Goal: Task Accomplishment & Management: Complete application form

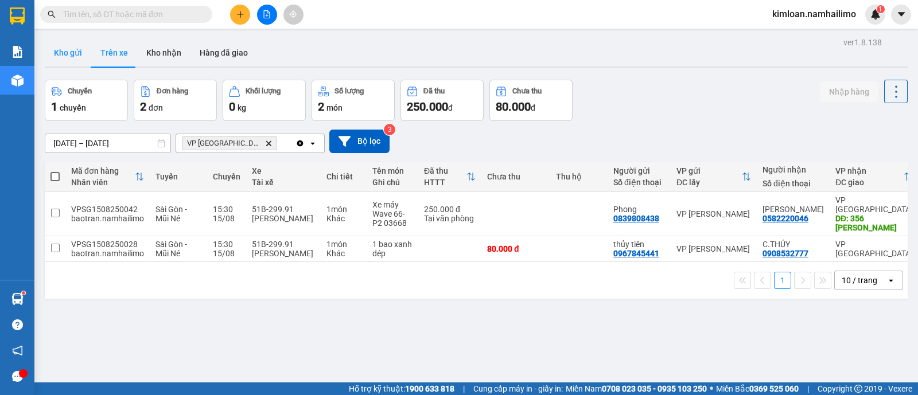
click at [69, 45] on button "Kho gửi" at bounding box center [68, 53] width 46 height 28
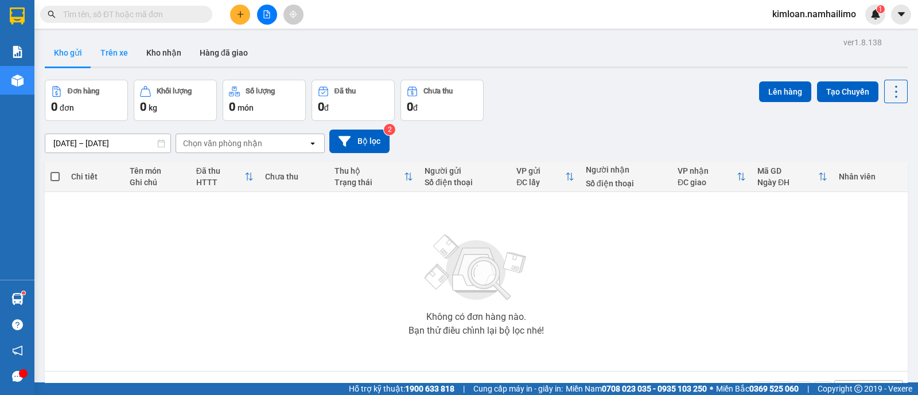
click at [110, 59] on button "Trên xe" at bounding box center [114, 53] width 46 height 28
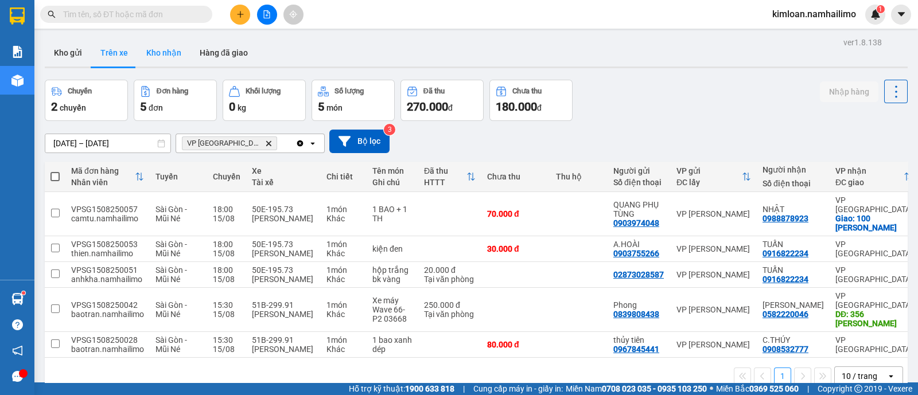
click at [170, 55] on button "Kho nhận" at bounding box center [163, 53] width 53 height 28
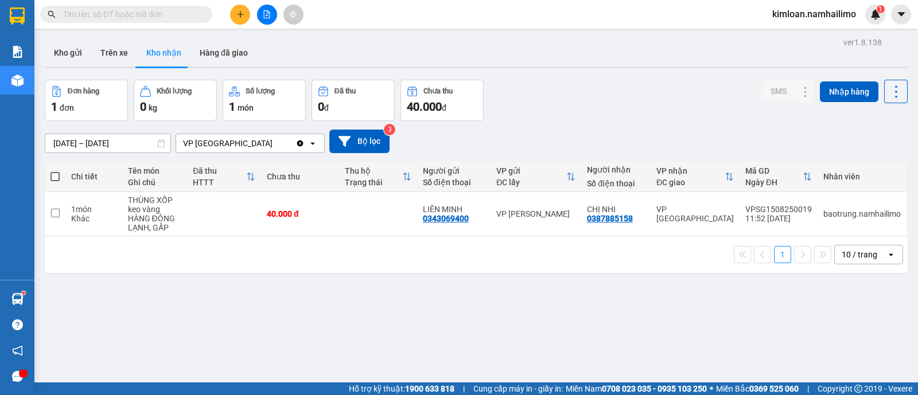
click at [437, 334] on div "ver 1.8.138 Kho gửi Trên xe Kho nhận Hàng đã giao Đơn hàng 1 đơn Khối lượng 0 k…" at bounding box center [476, 231] width 872 height 395
click at [122, 59] on button "Trên xe" at bounding box center [114, 53] width 46 height 28
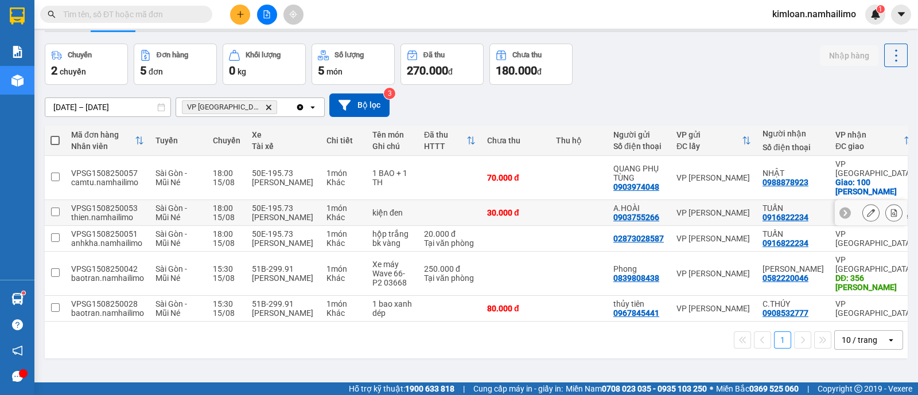
scroll to position [52, 0]
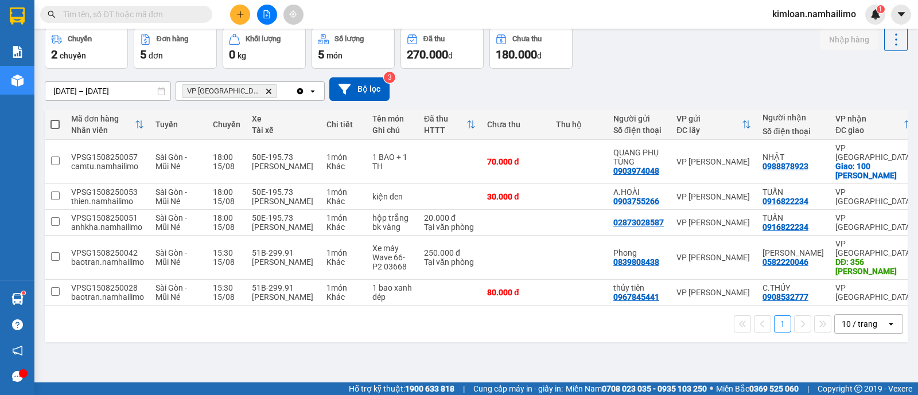
click at [373, 297] on div "1 bao xanh dép" at bounding box center [392, 292] width 40 height 18
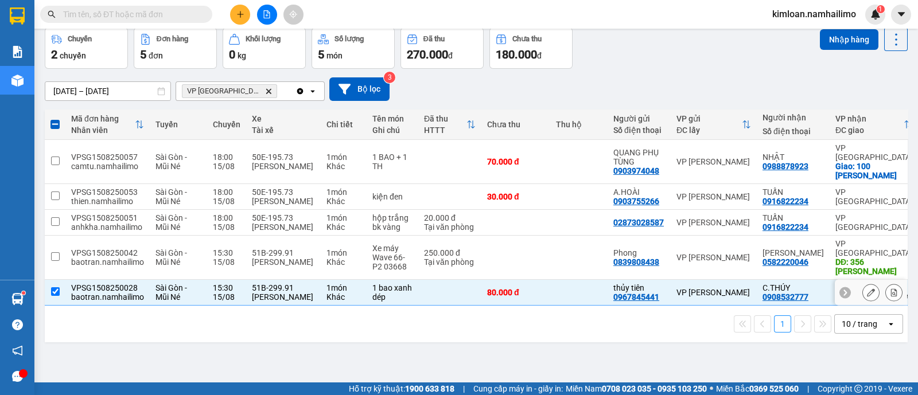
click at [54, 294] on input "checkbox" at bounding box center [55, 291] width 9 height 9
checkbox input "false"
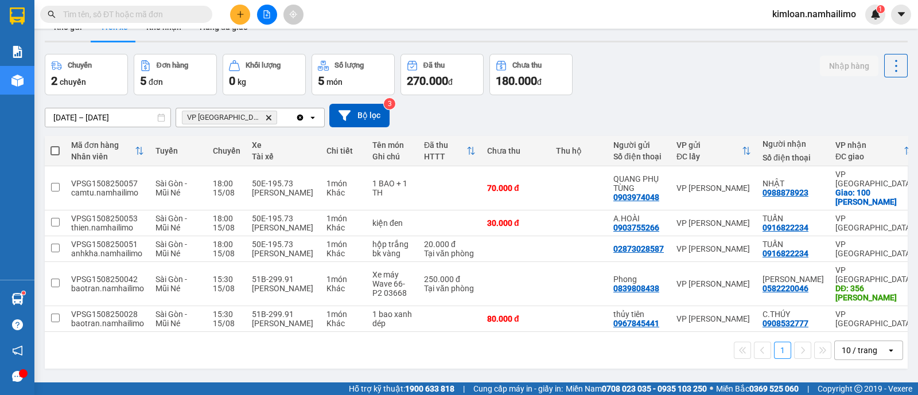
scroll to position [0, 0]
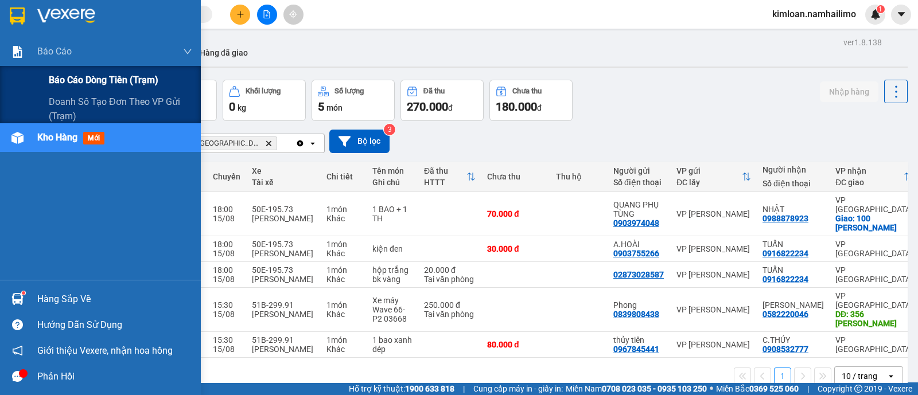
click at [93, 83] on span "Báo cáo dòng tiền (trạm)" at bounding box center [104, 80] width 110 height 14
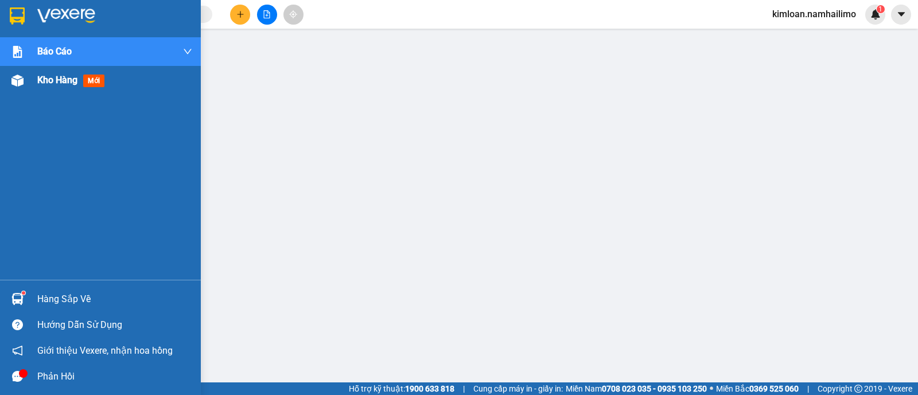
click at [73, 79] on span "Kho hàng" at bounding box center [57, 80] width 40 height 11
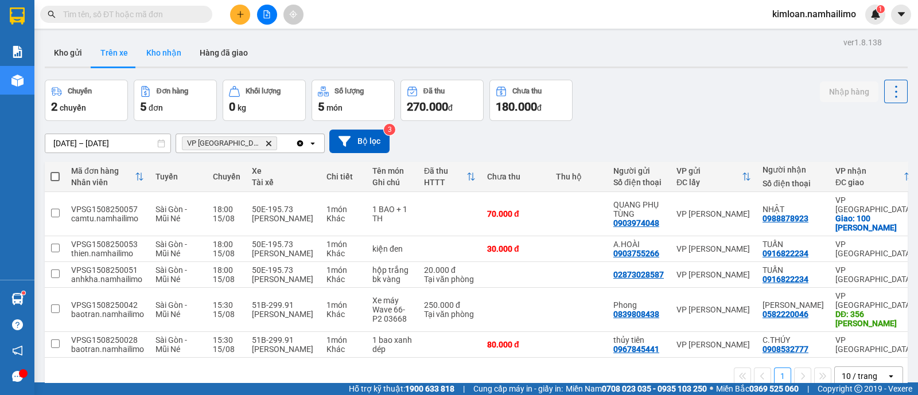
click at [178, 56] on button "Kho nhận" at bounding box center [163, 53] width 53 height 28
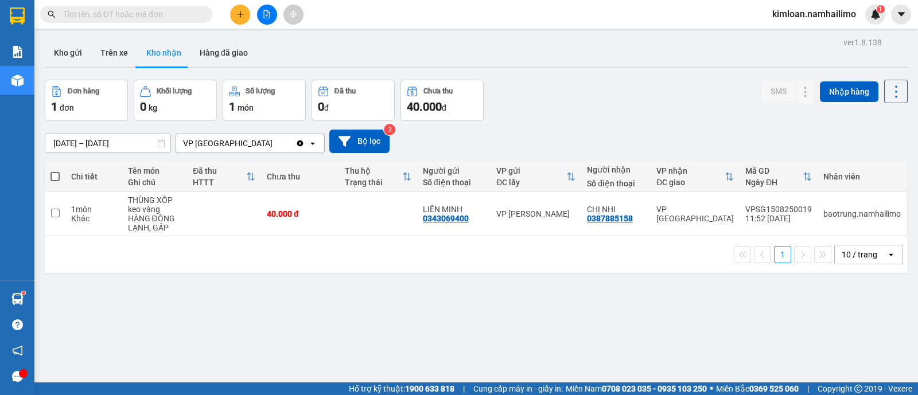
click at [137, 39] on button "Kho nhận" at bounding box center [163, 53] width 53 height 28
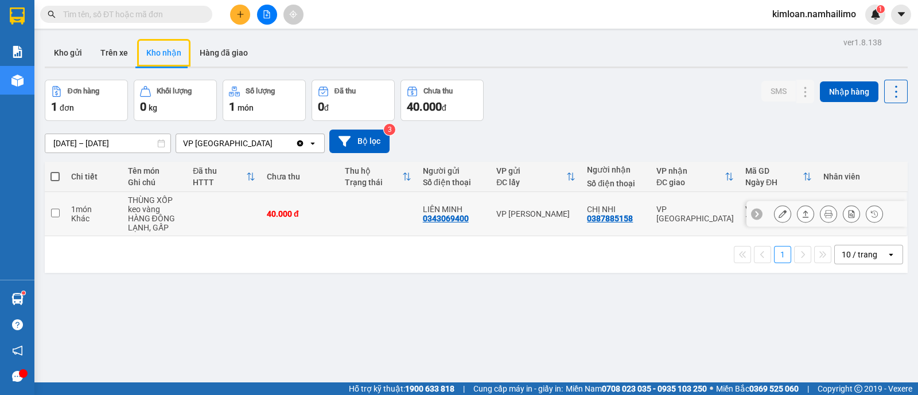
click at [57, 209] on input "checkbox" at bounding box center [55, 213] width 9 height 9
checkbox input "true"
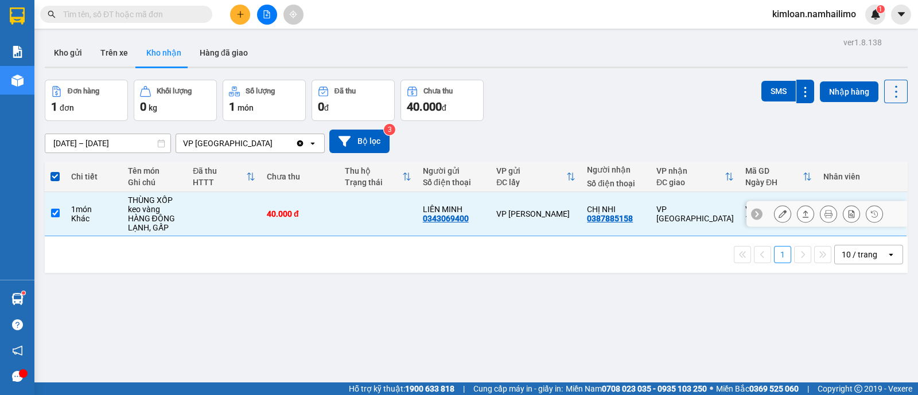
click at [778, 216] on icon at bounding box center [782, 214] width 8 height 8
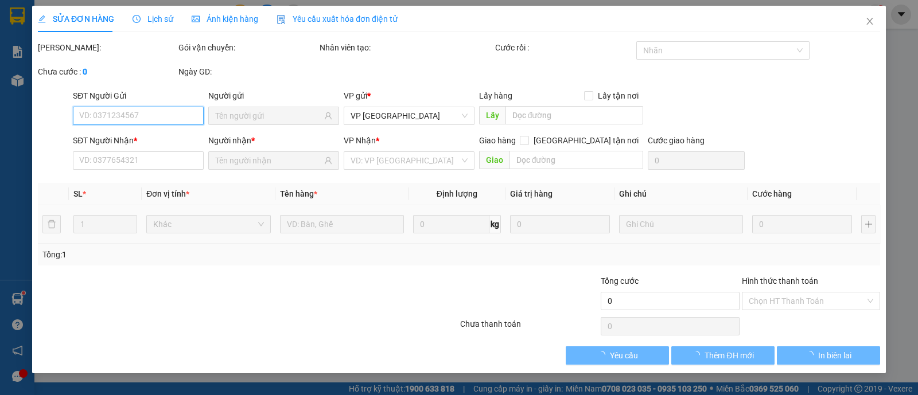
type input "0343069400"
type input "LIÊN MINH"
type input "0387885158"
type input "CHỊ NHI"
type input "40.000"
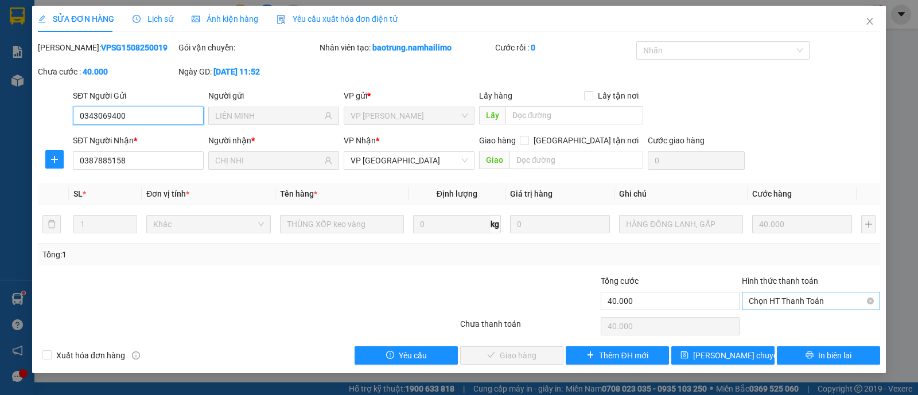
click at [760, 295] on span "Chọn HT Thanh Toán" at bounding box center [811, 301] width 124 height 17
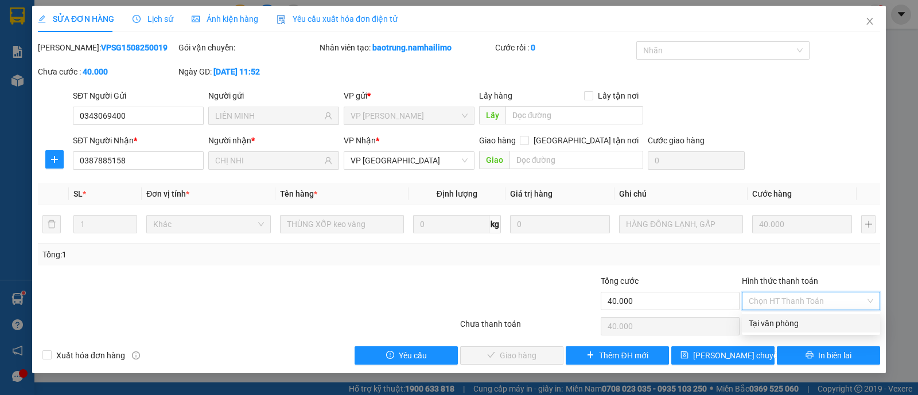
click at [750, 321] on div "Tại văn phòng" at bounding box center [811, 323] width 124 height 13
type input "0"
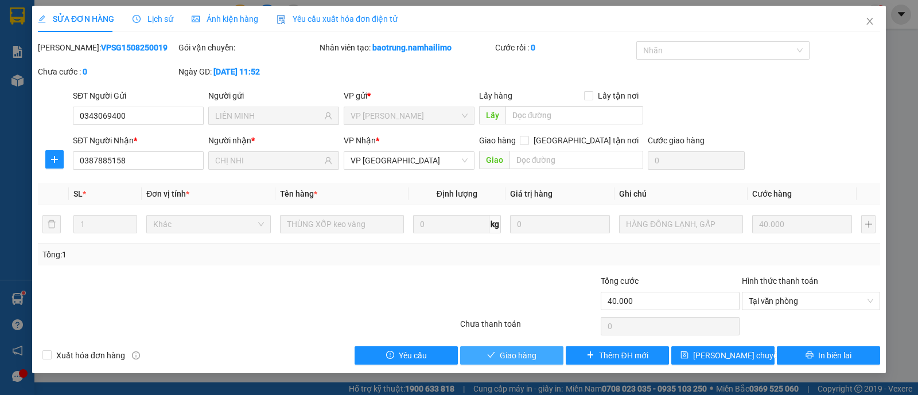
click at [521, 353] on span "Giao hàng" at bounding box center [518, 355] width 37 height 13
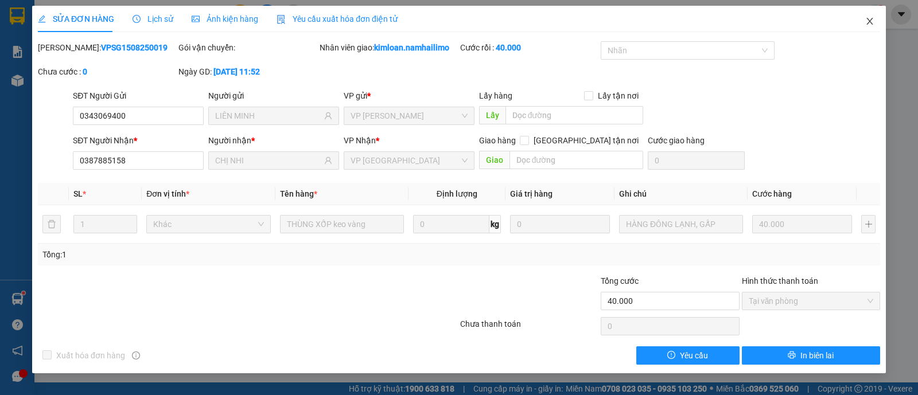
click at [874, 19] on span "Close" at bounding box center [869, 22] width 32 height 32
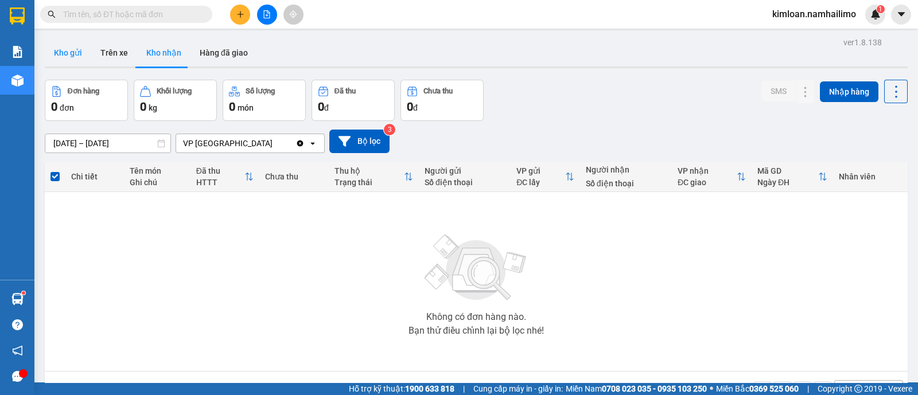
click at [75, 52] on button "Kho gửi" at bounding box center [68, 53] width 46 height 28
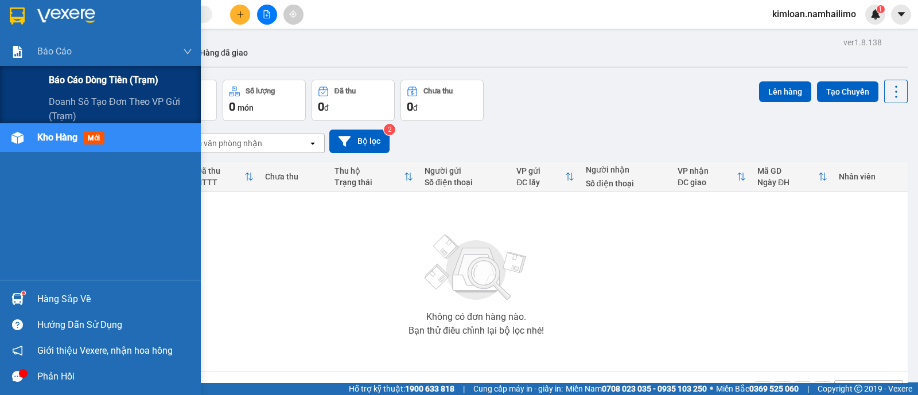
click at [87, 73] on span "Báo cáo dòng tiền (trạm)" at bounding box center [104, 80] width 110 height 14
